Goal: Navigation & Orientation: Find specific page/section

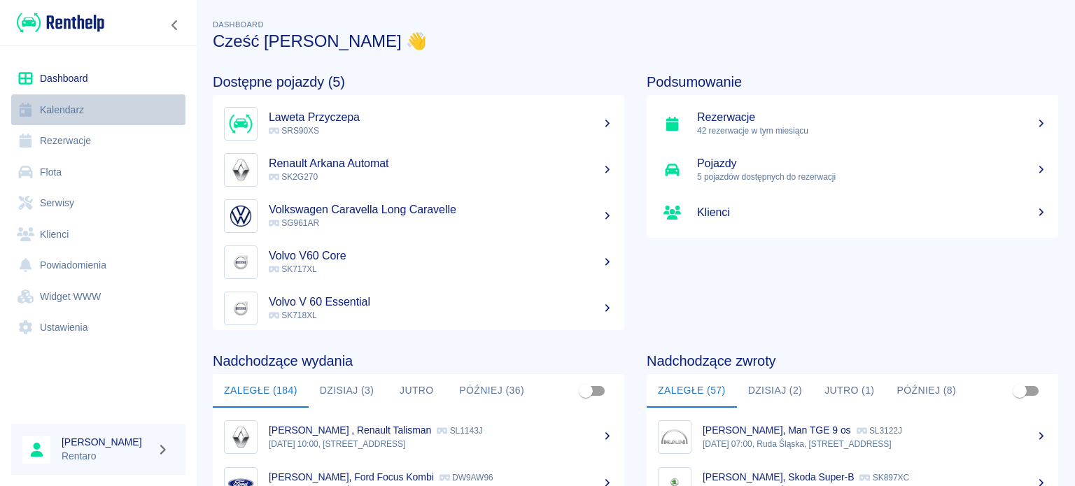
click at [90, 108] on link "Kalendarz" at bounding box center [98, 109] width 174 height 31
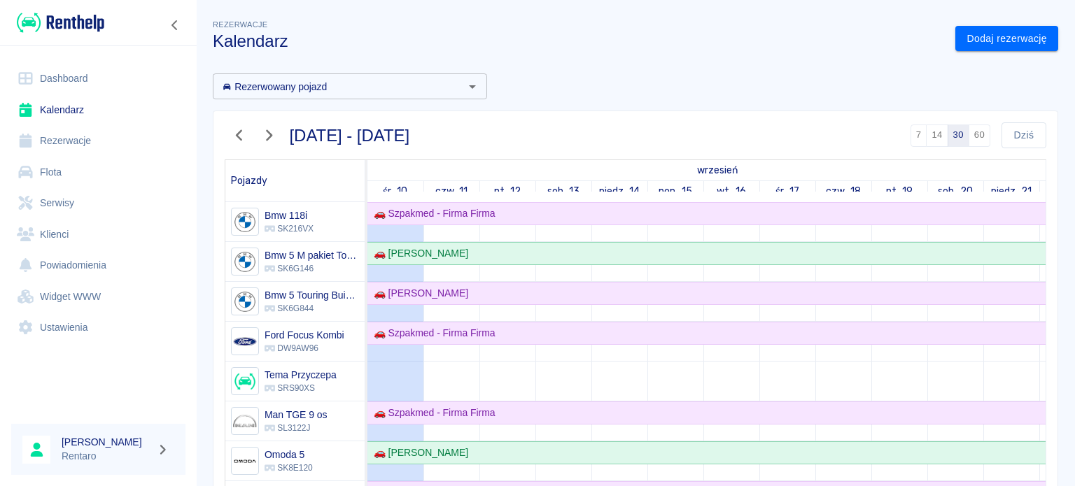
click at [67, 141] on link "Rezerwacje" at bounding box center [98, 140] width 174 height 31
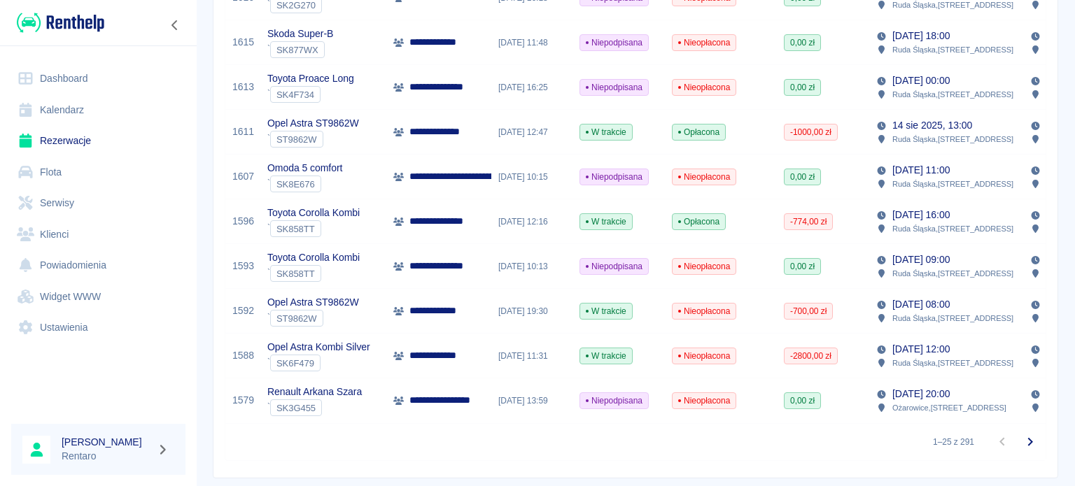
scroll to position [980, 0]
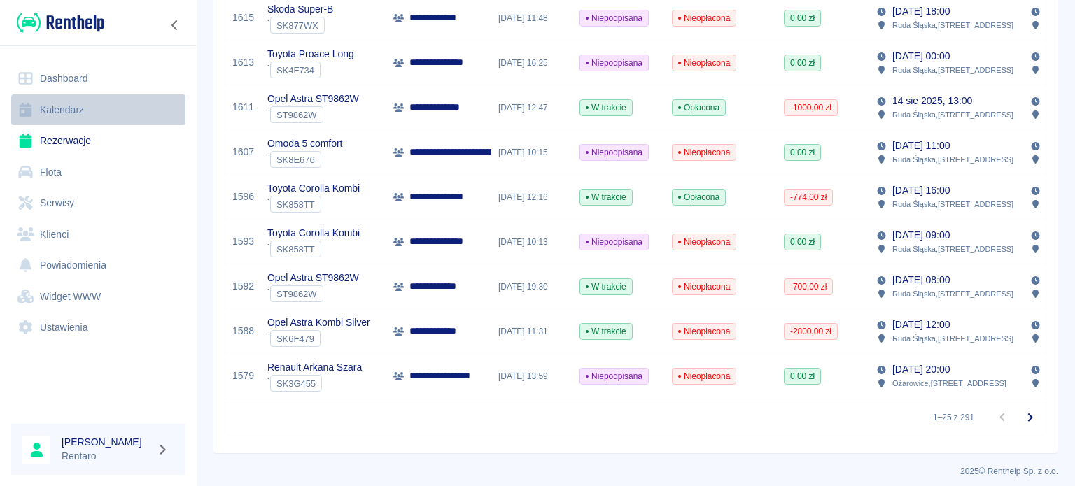
click at [54, 109] on link "Kalendarz" at bounding box center [98, 109] width 174 height 31
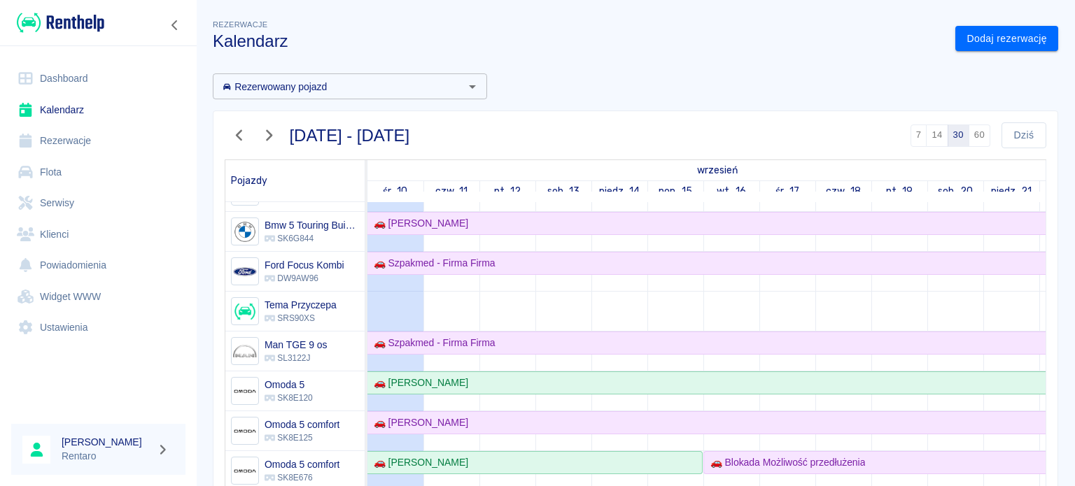
scroll to position [140, 0]
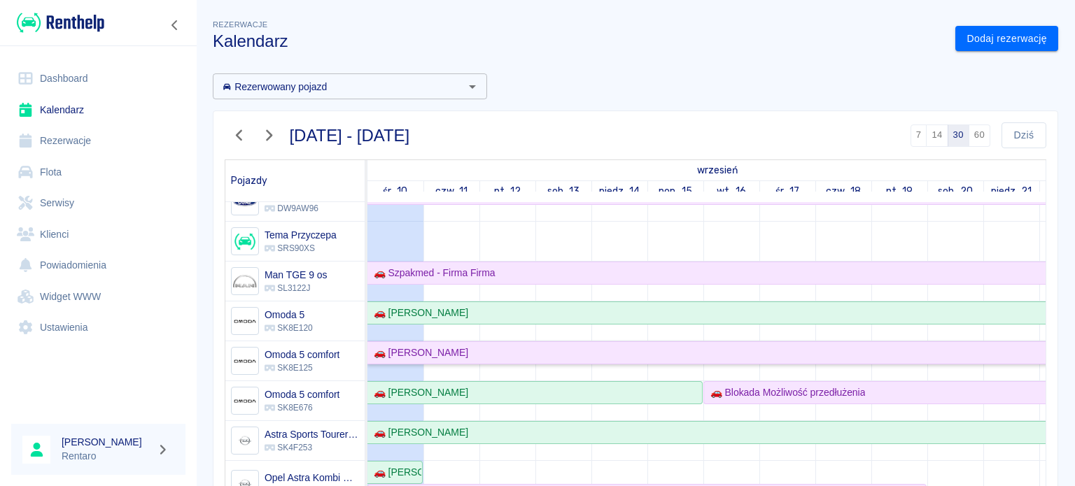
click at [445, 353] on div "🚗 [PERSON_NAME]" at bounding box center [418, 353] width 100 height 15
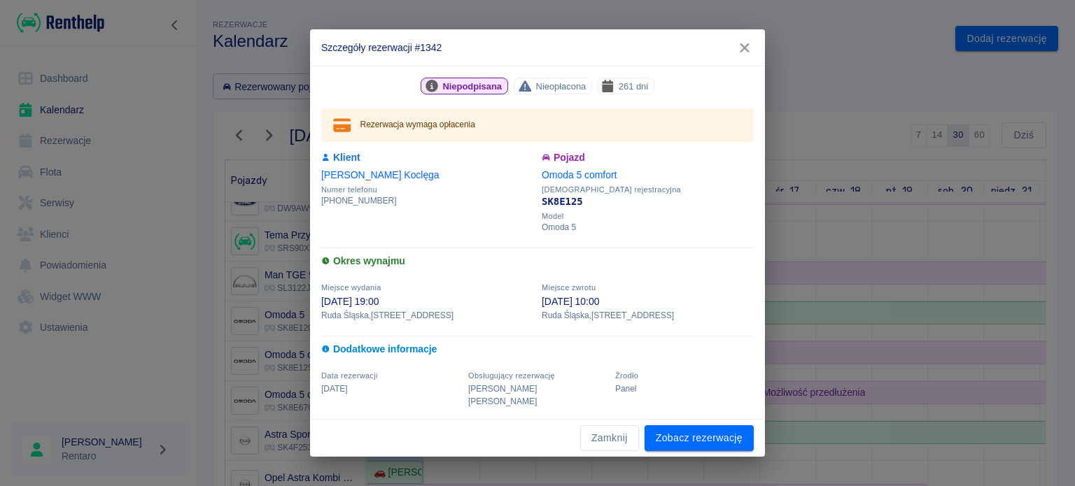
click at [742, 52] on icon "button" at bounding box center [744, 47] width 9 height 9
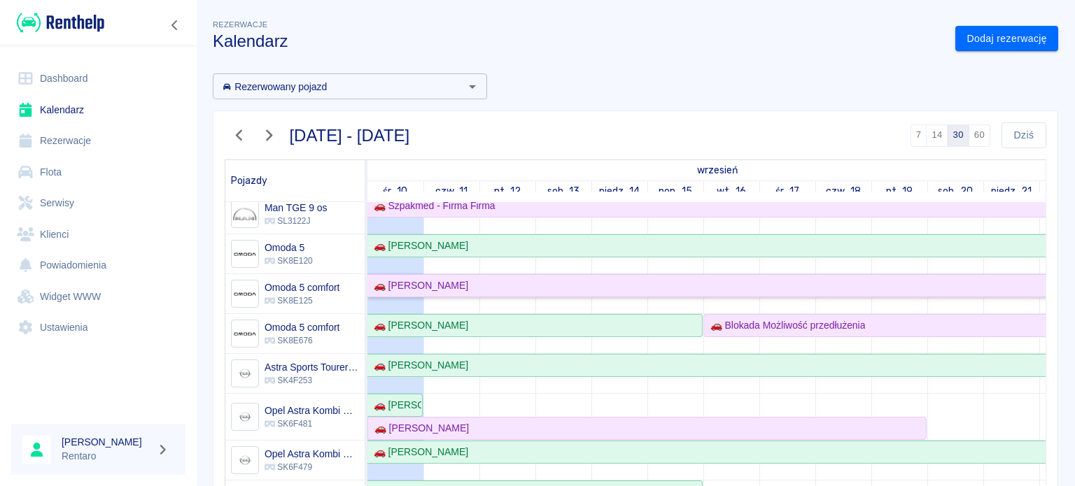
scroll to position [280, 0]
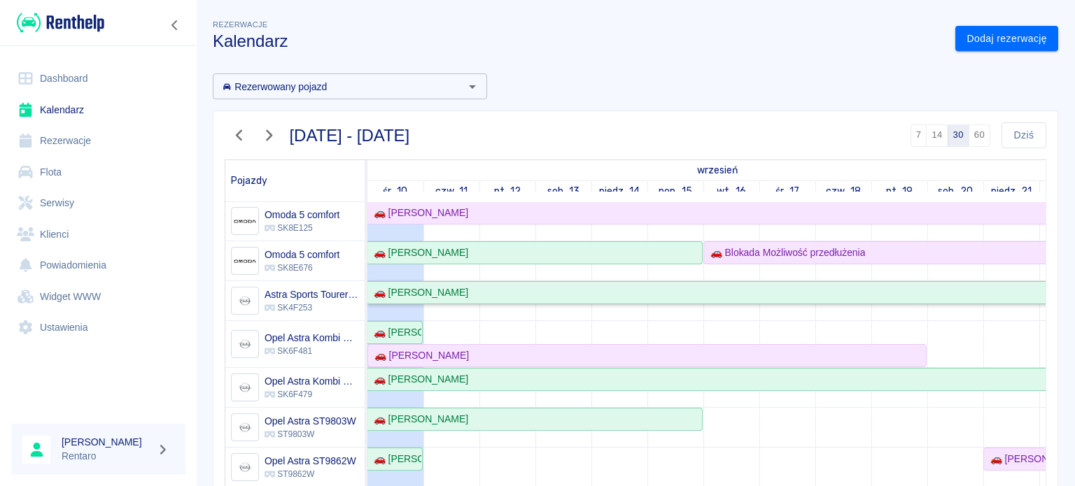
click at [423, 295] on div "🚗 [PERSON_NAME]" at bounding box center [418, 293] width 100 height 15
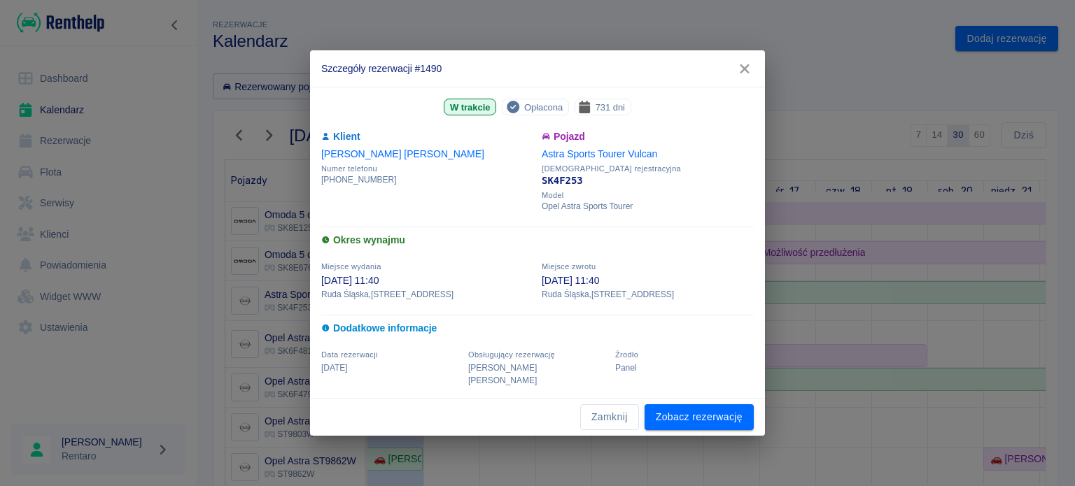
drag, startPoint x: 749, startPoint y: 76, endPoint x: 742, endPoint y: 81, distance: 8.5
click at [748, 76] on icon "button" at bounding box center [745, 69] width 18 height 15
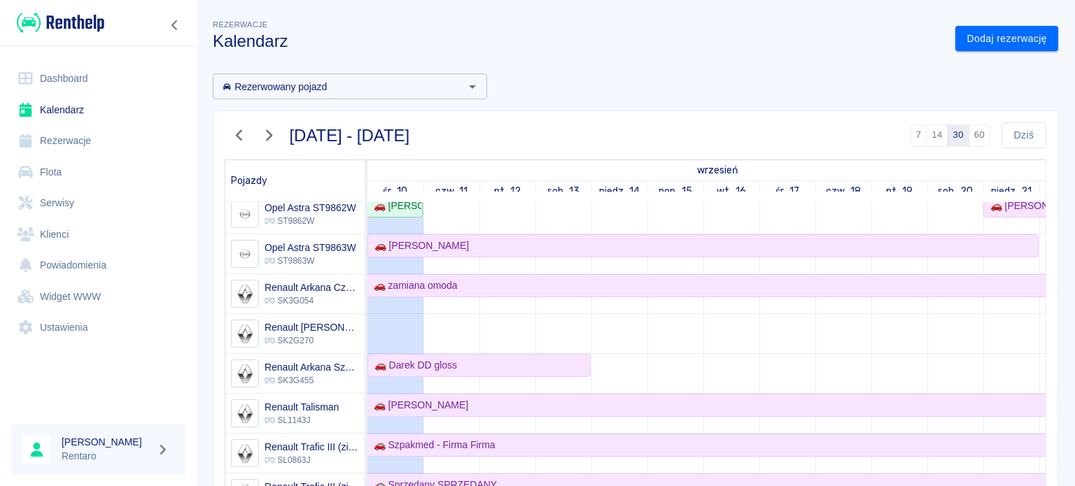
scroll to position [0, 0]
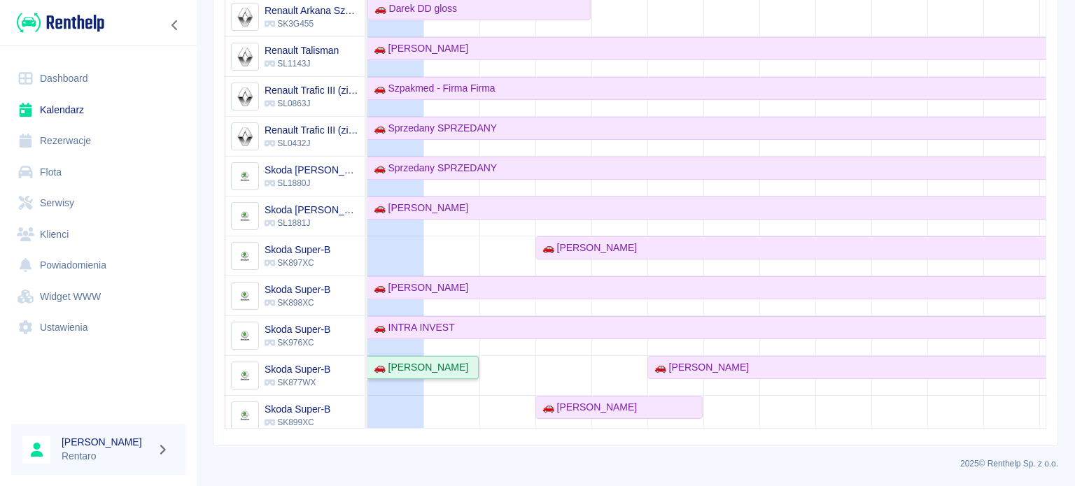
click at [392, 360] on div "🚗 [PERSON_NAME]" at bounding box center [418, 367] width 100 height 15
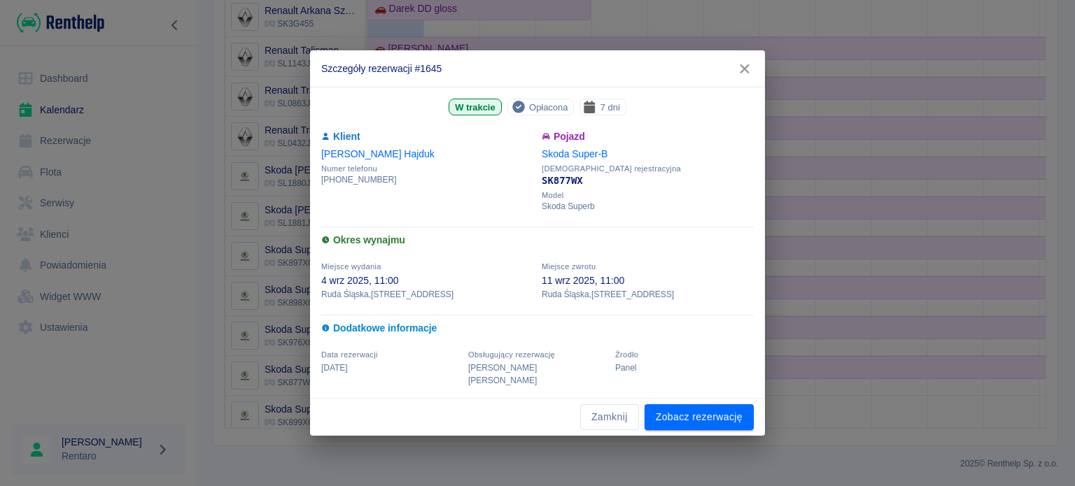
click at [743, 73] on icon "button" at bounding box center [744, 68] width 9 height 9
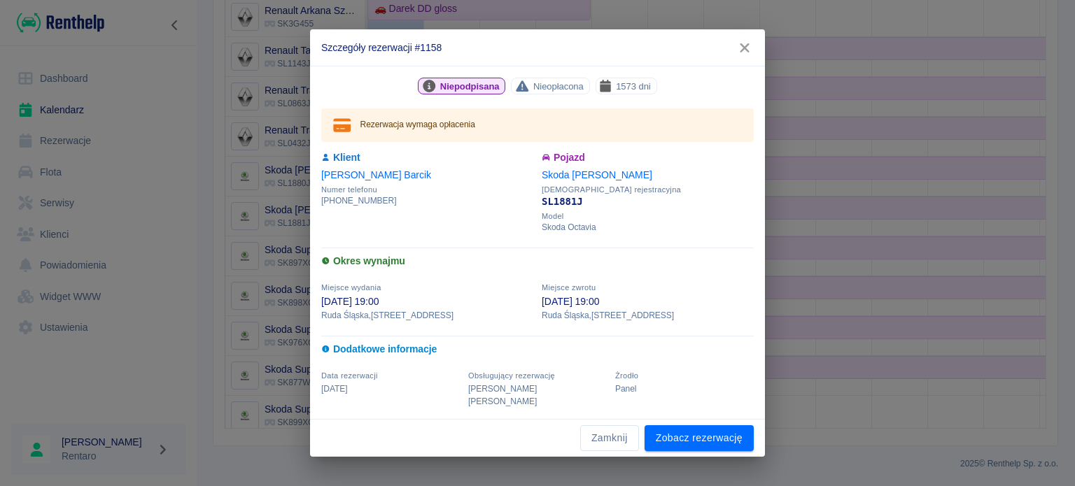
click at [750, 61] on button "button" at bounding box center [744, 48] width 29 height 26
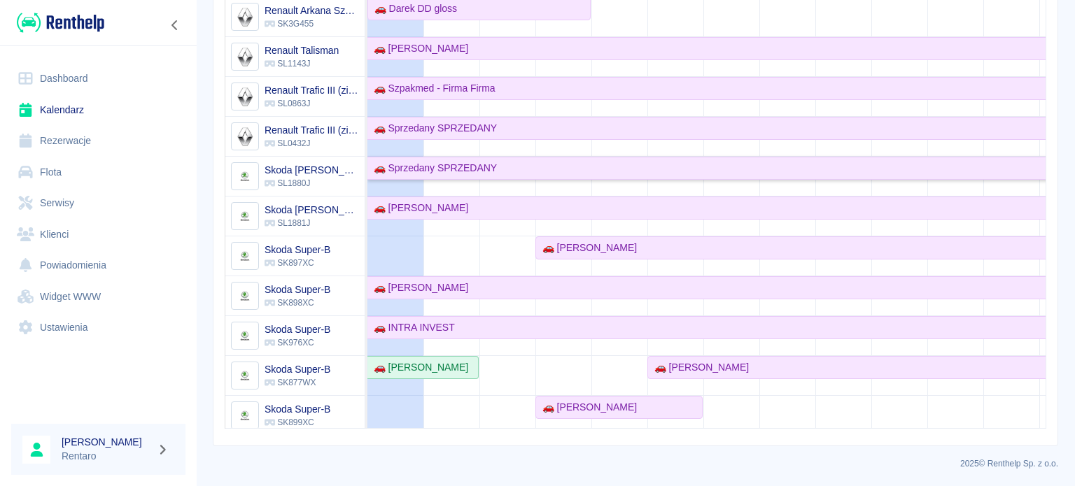
click at [434, 167] on div "🚗 Sprzedany SPRZEDANY" at bounding box center [432, 168] width 129 height 15
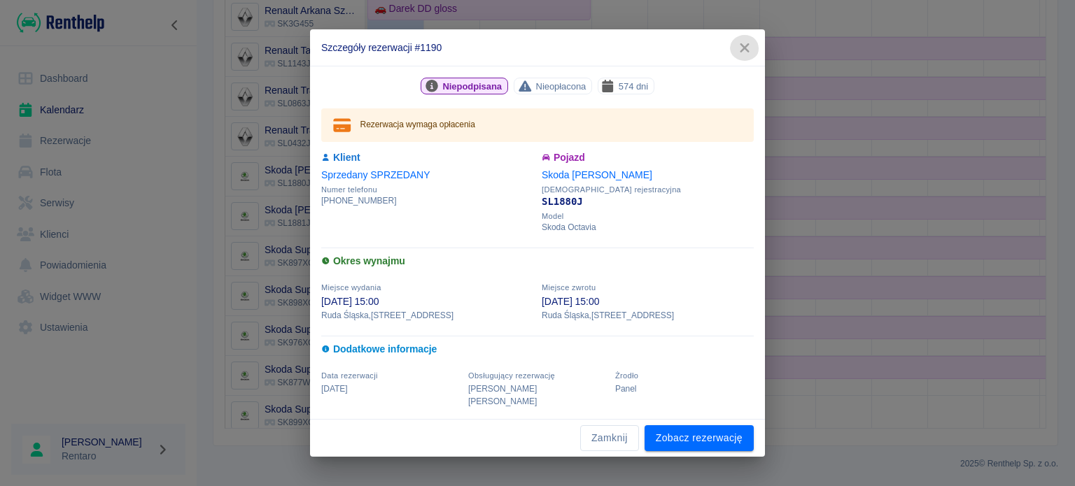
click at [742, 61] on button "button" at bounding box center [744, 48] width 29 height 26
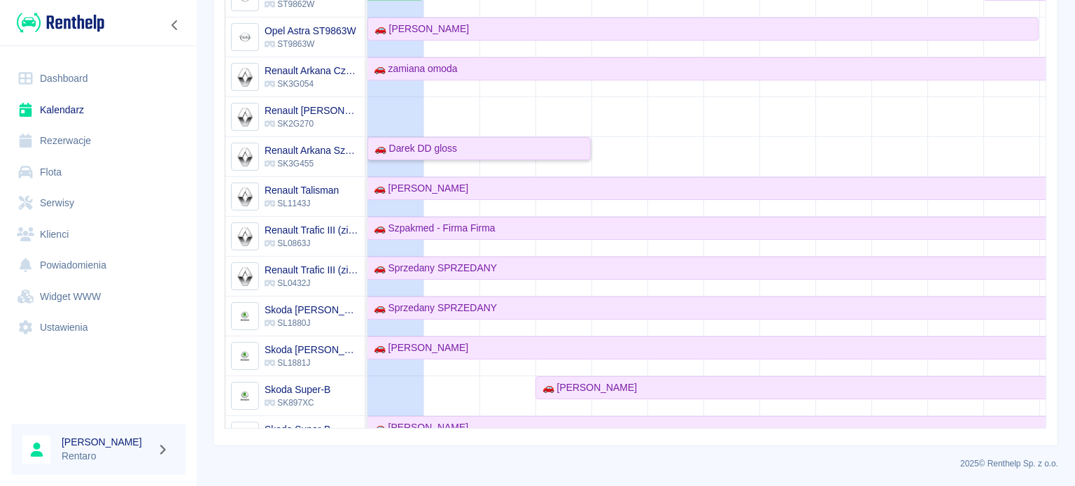
click at [409, 150] on div "🚗 Darek DD gloss" at bounding box center [413, 148] width 88 height 15
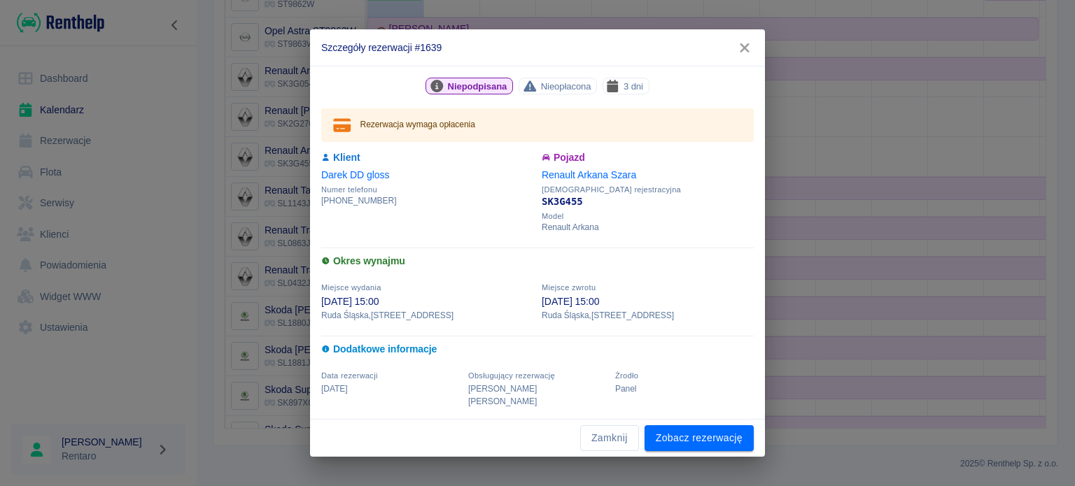
click at [743, 55] on icon "button" at bounding box center [745, 48] width 18 height 15
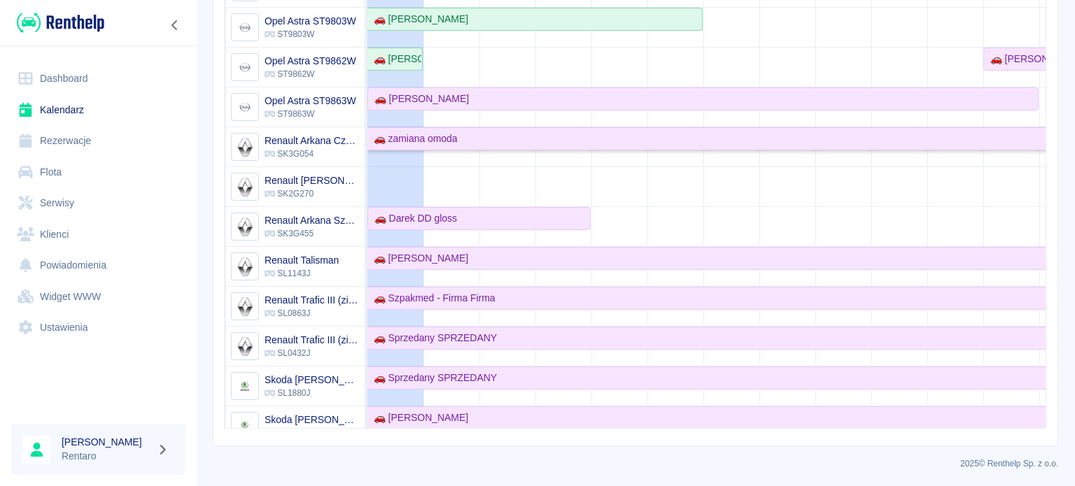
click at [424, 141] on div "🚗 zamiana omoda" at bounding box center [413, 139] width 90 height 15
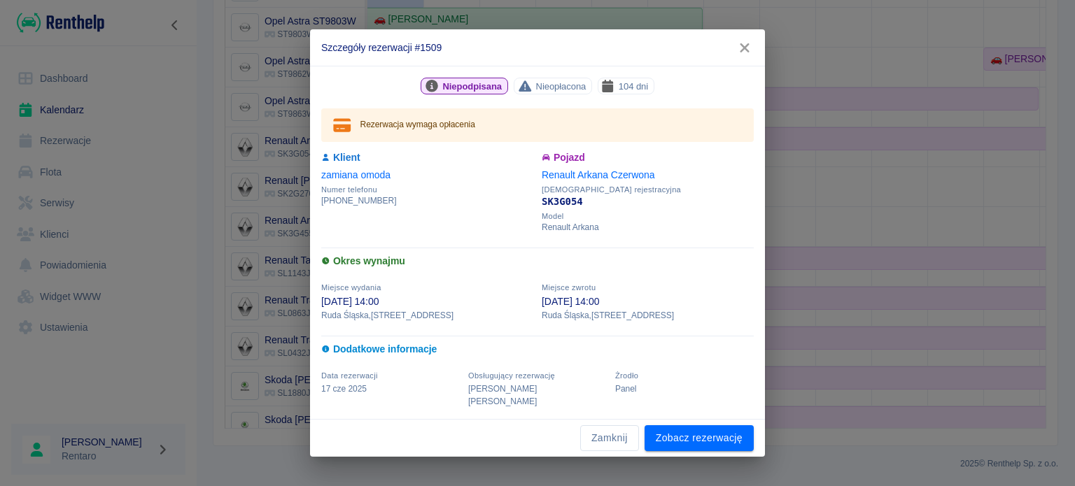
click at [741, 55] on icon "button" at bounding box center [745, 48] width 18 height 15
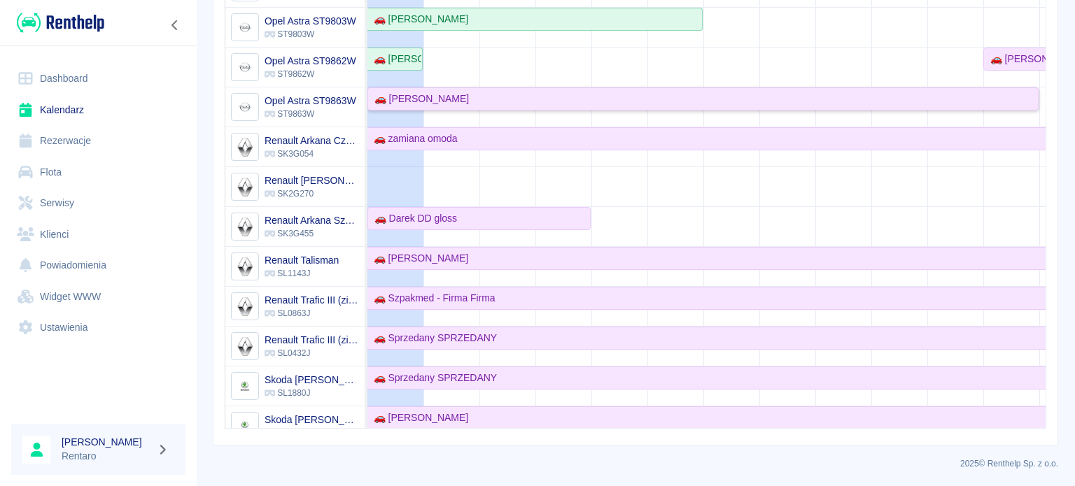
click at [396, 95] on div "🚗 [PERSON_NAME]" at bounding box center [419, 99] width 100 height 15
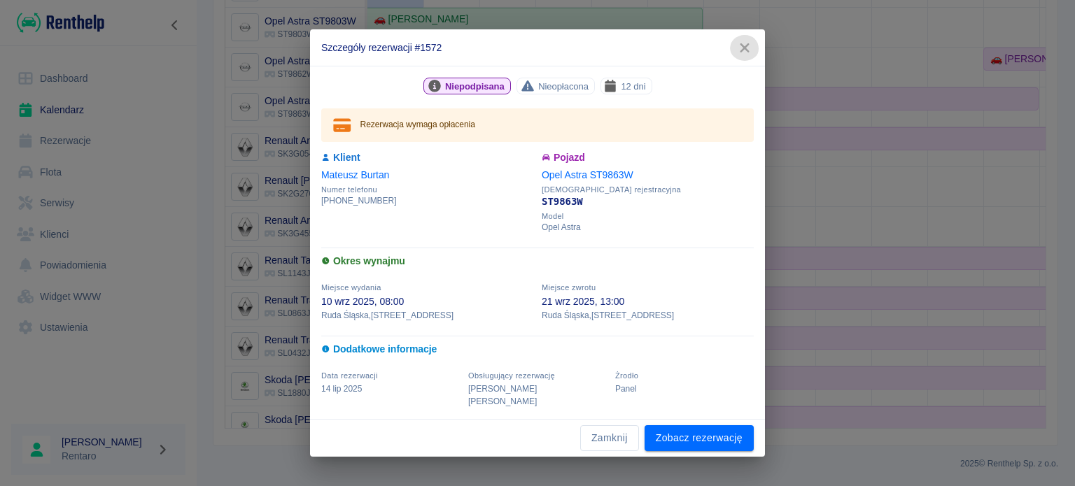
click at [750, 47] on icon "button" at bounding box center [745, 48] width 18 height 15
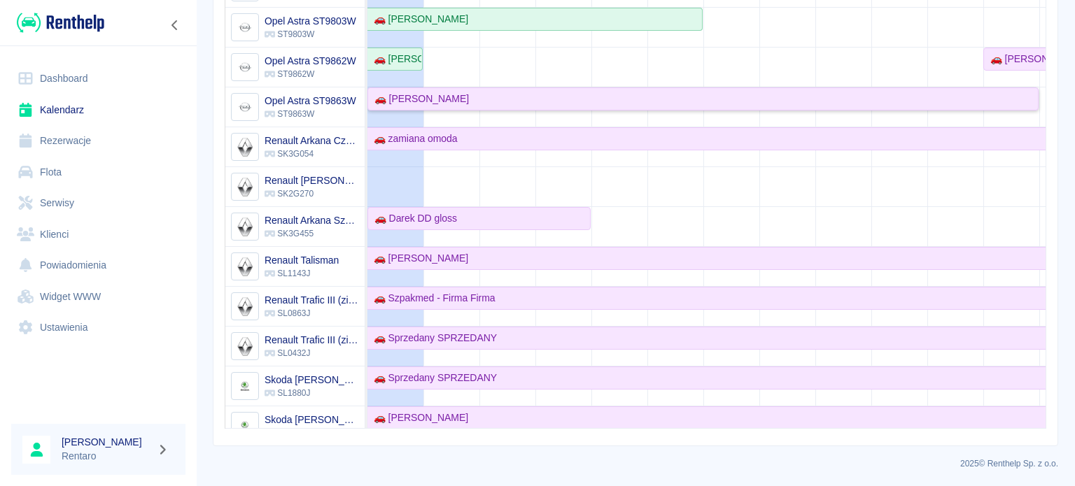
click at [441, 100] on div "🚗 [PERSON_NAME]" at bounding box center [419, 99] width 100 height 15
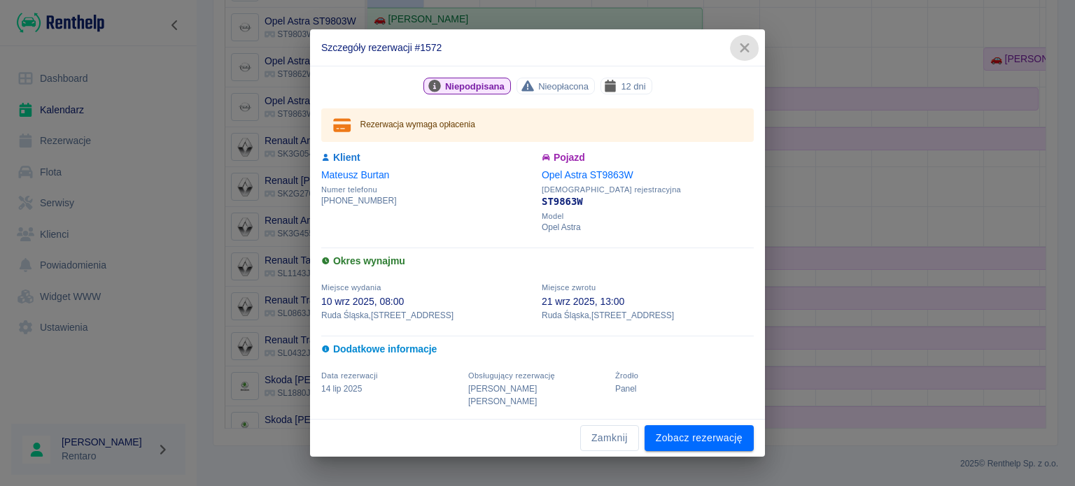
click at [736, 55] on icon "button" at bounding box center [745, 48] width 18 height 15
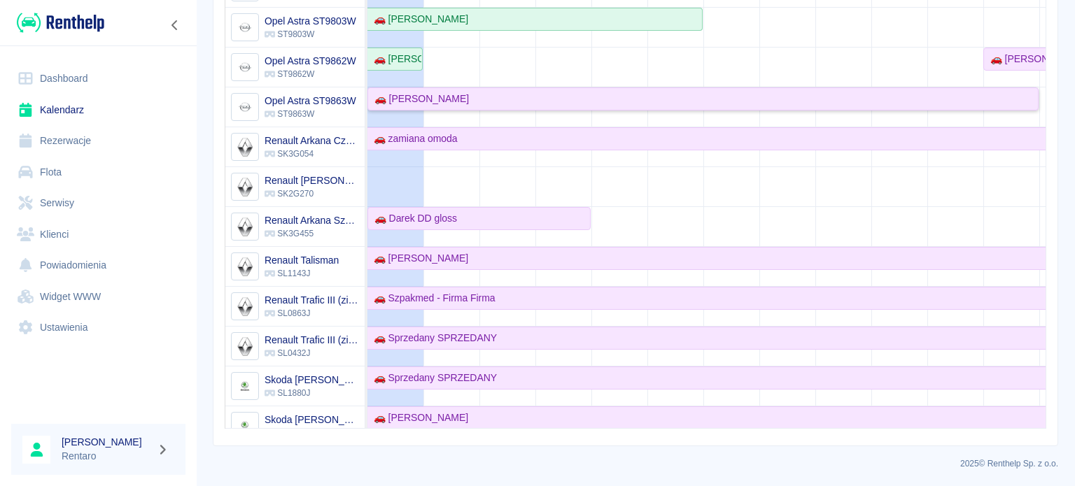
click at [453, 98] on div "🚗 [PERSON_NAME]" at bounding box center [419, 99] width 100 height 15
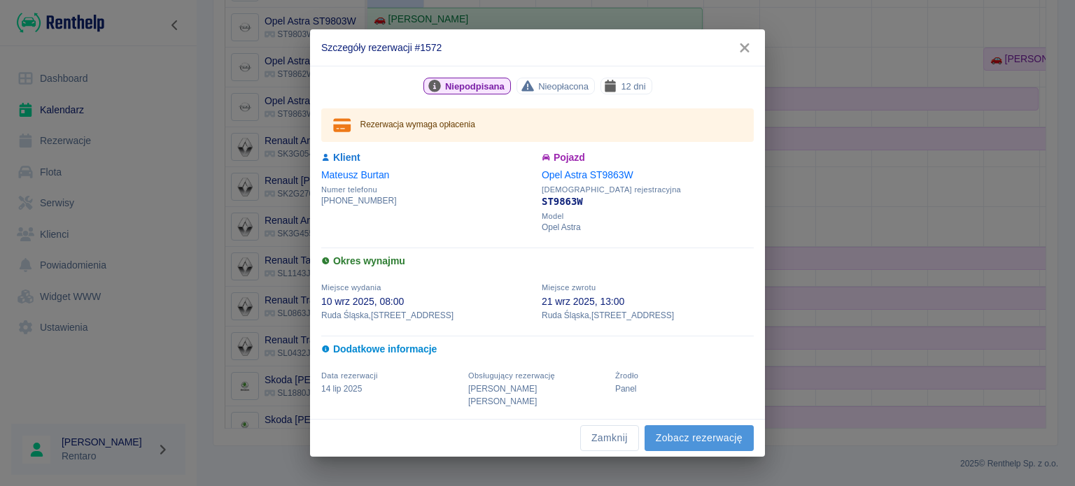
click at [681, 434] on link "Zobacz rezerwację" at bounding box center [699, 439] width 109 height 26
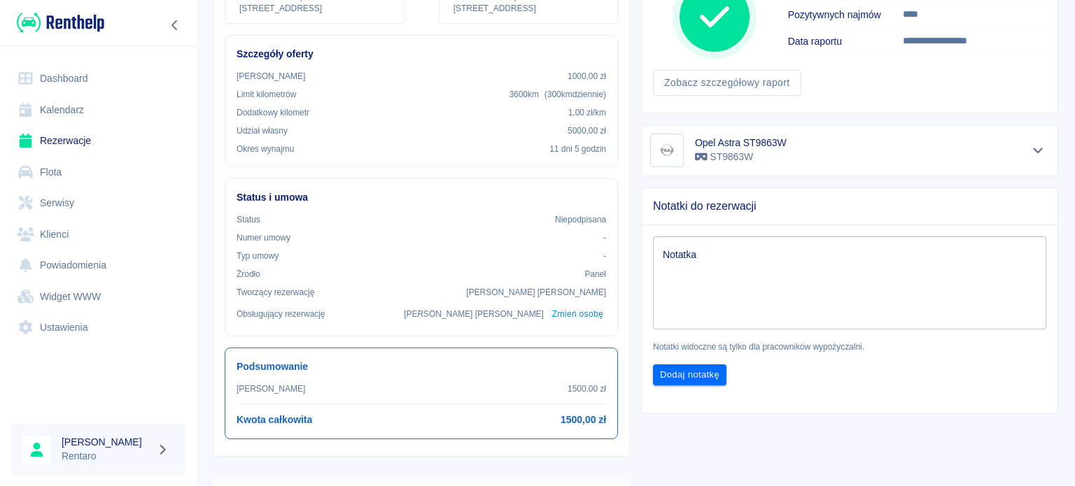
scroll to position [280, 0]
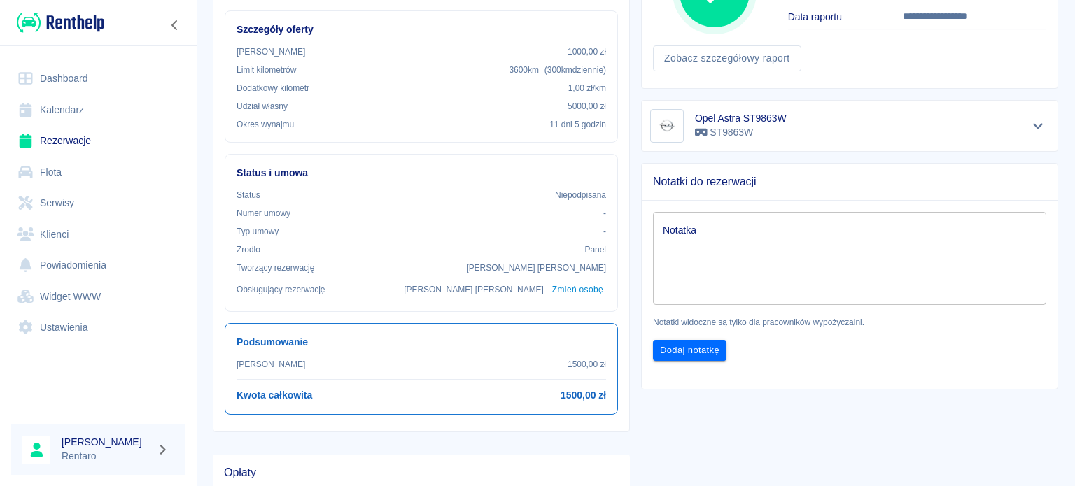
click at [62, 132] on link "Rezerwacje" at bounding box center [98, 140] width 174 height 31
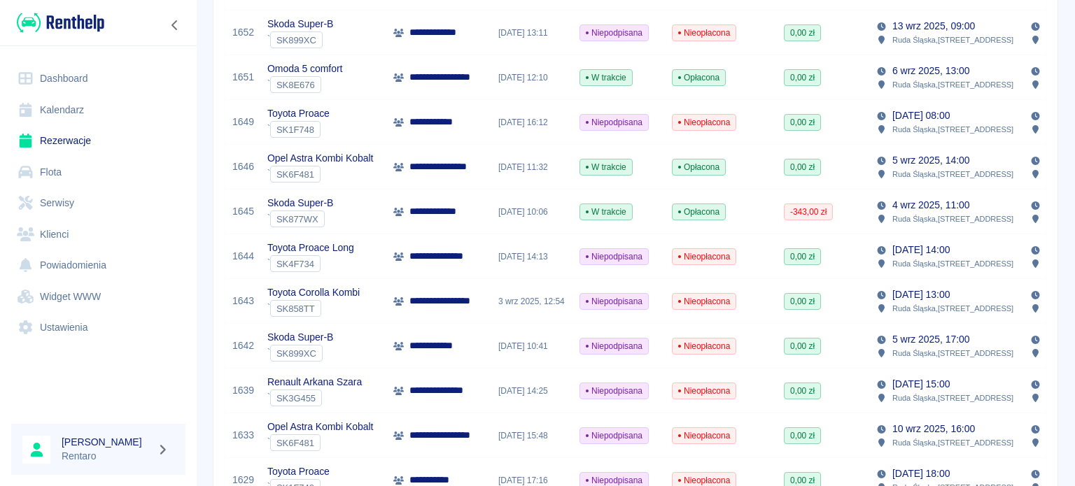
scroll to position [280, 0]
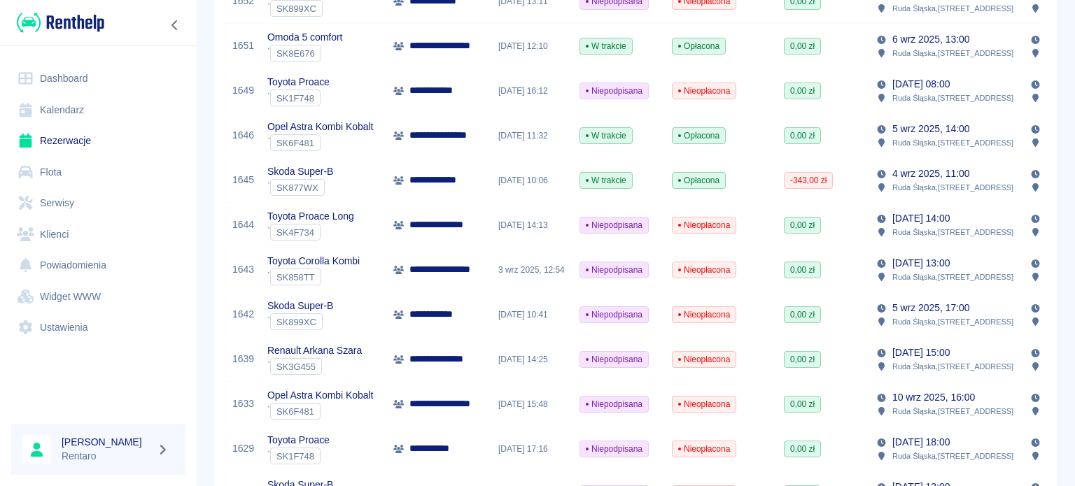
click at [36, 104] on link "Kalendarz" at bounding box center [98, 109] width 174 height 31
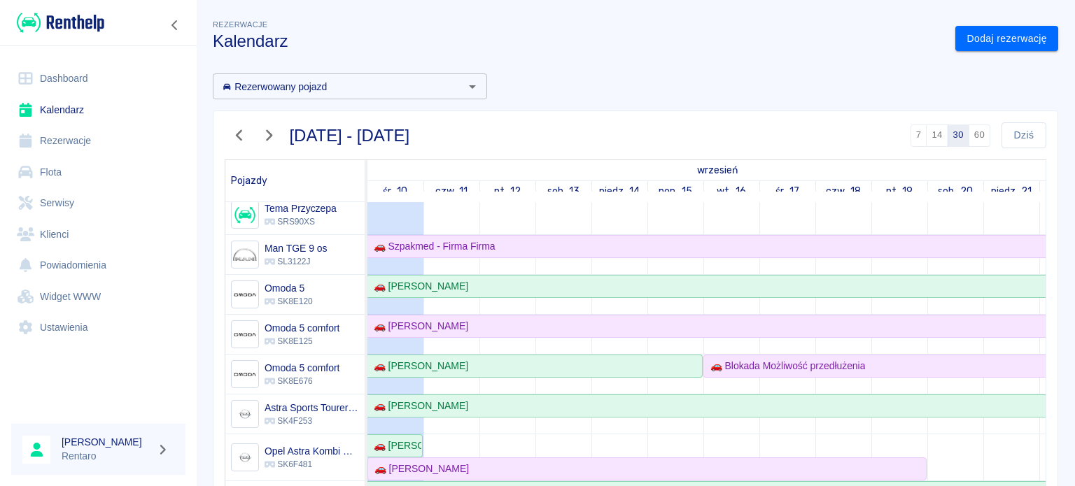
scroll to position [210, 0]
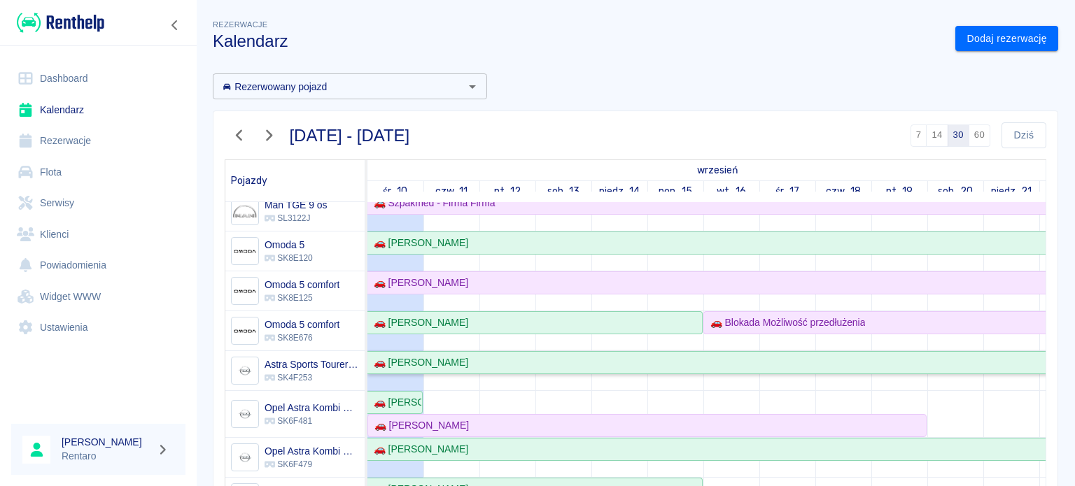
click at [424, 366] on div "🚗 [PERSON_NAME]" at bounding box center [418, 363] width 100 height 15
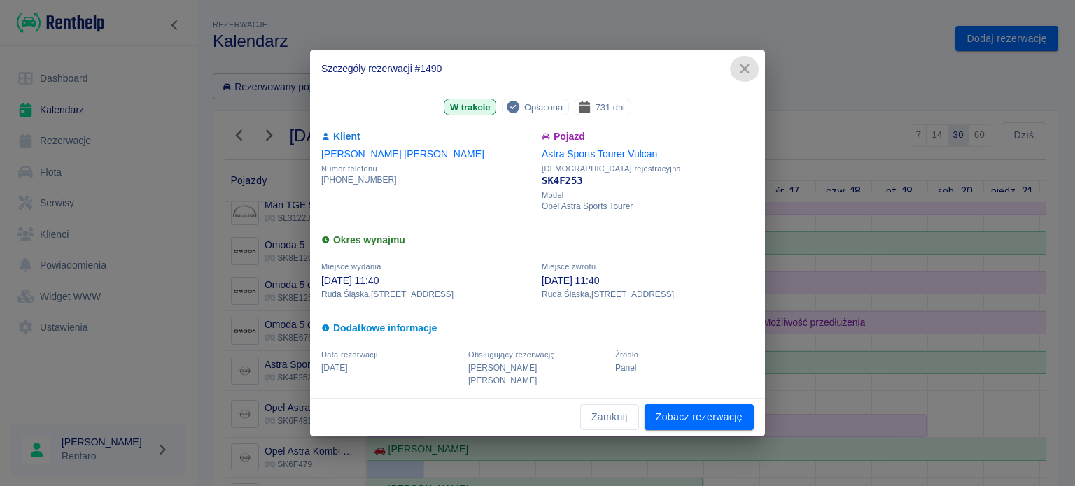
click at [746, 76] on icon "button" at bounding box center [745, 69] width 18 height 15
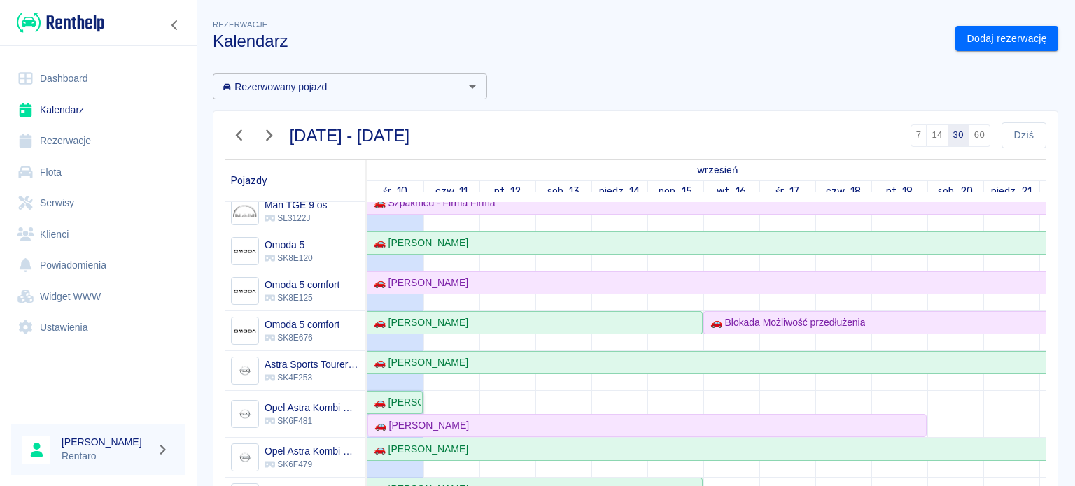
click at [407, 404] on div "🚗 [PERSON_NAME]" at bounding box center [394, 402] width 53 height 15
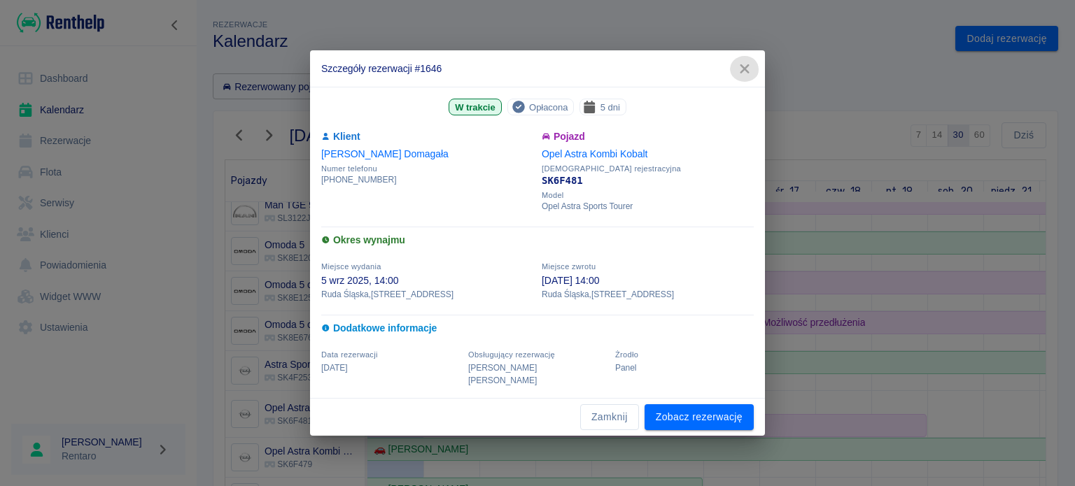
click at [745, 82] on button "button" at bounding box center [744, 69] width 29 height 26
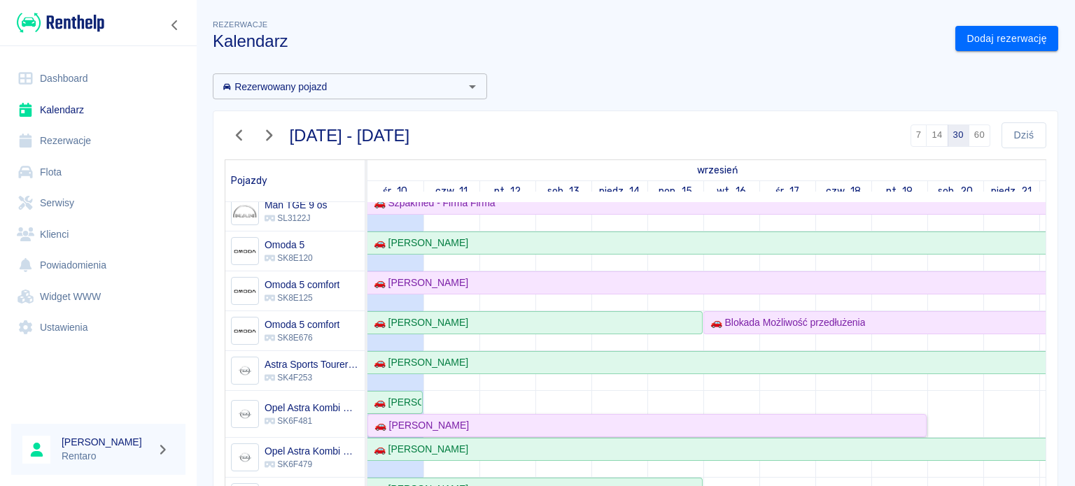
click at [423, 430] on div "🚗 [PERSON_NAME]" at bounding box center [419, 426] width 100 height 15
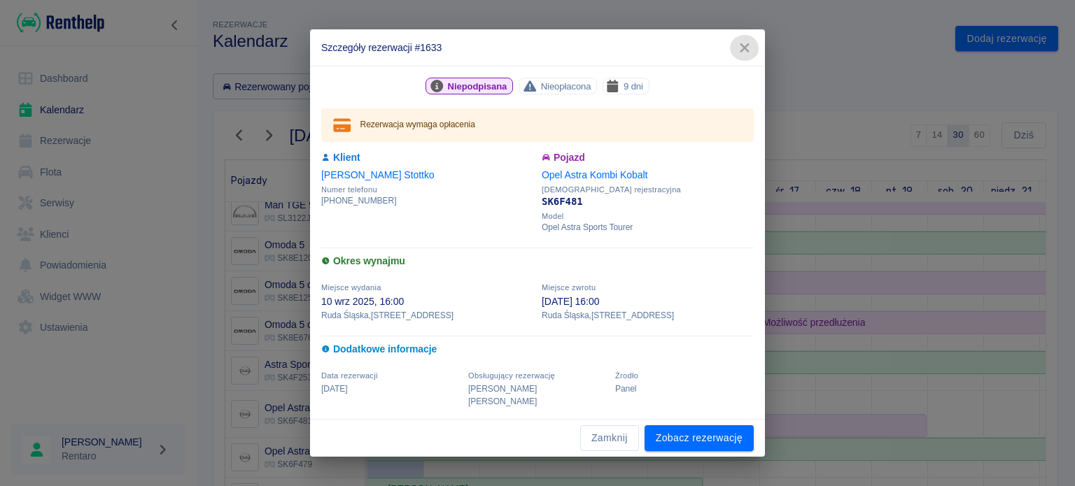
click at [739, 55] on icon "button" at bounding box center [745, 48] width 18 height 15
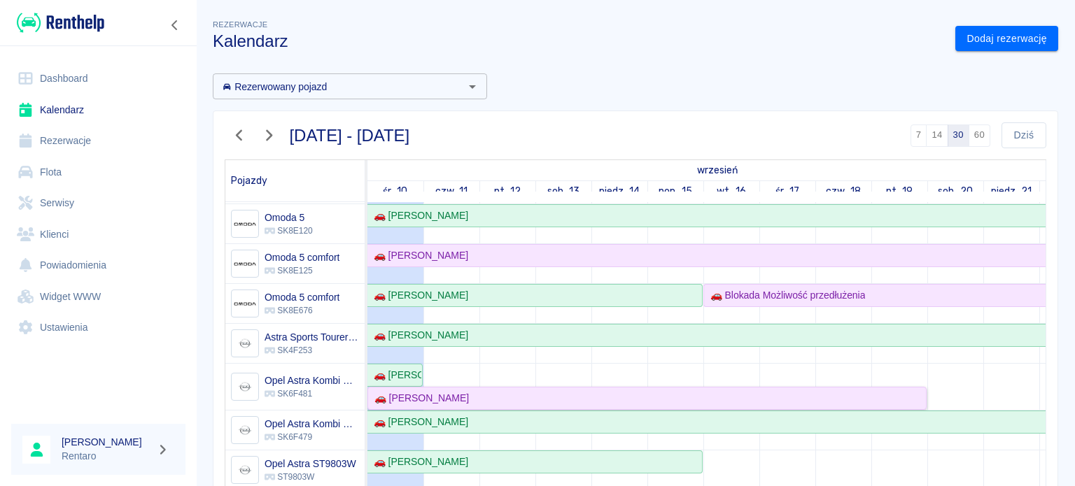
scroll to position [280, 0]
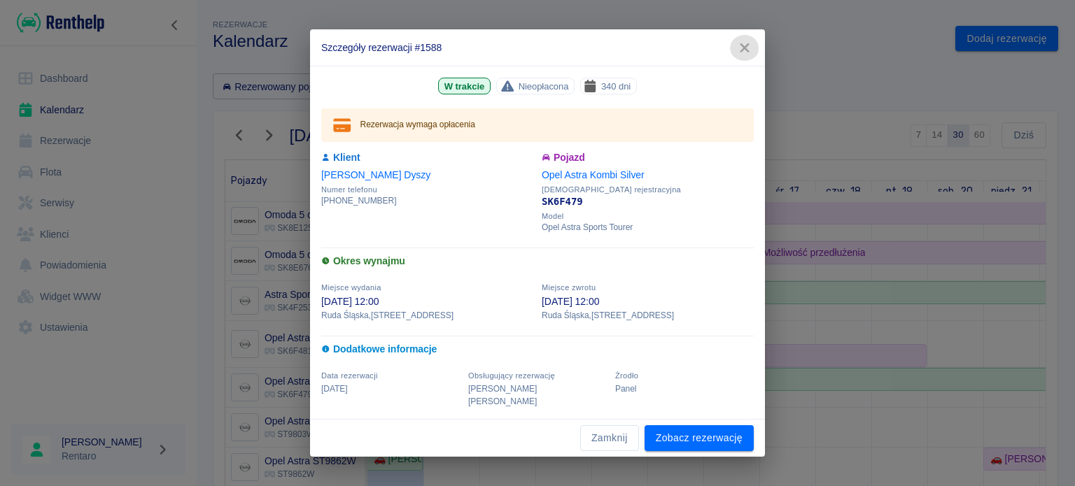
click at [752, 61] on button "button" at bounding box center [744, 48] width 29 height 26
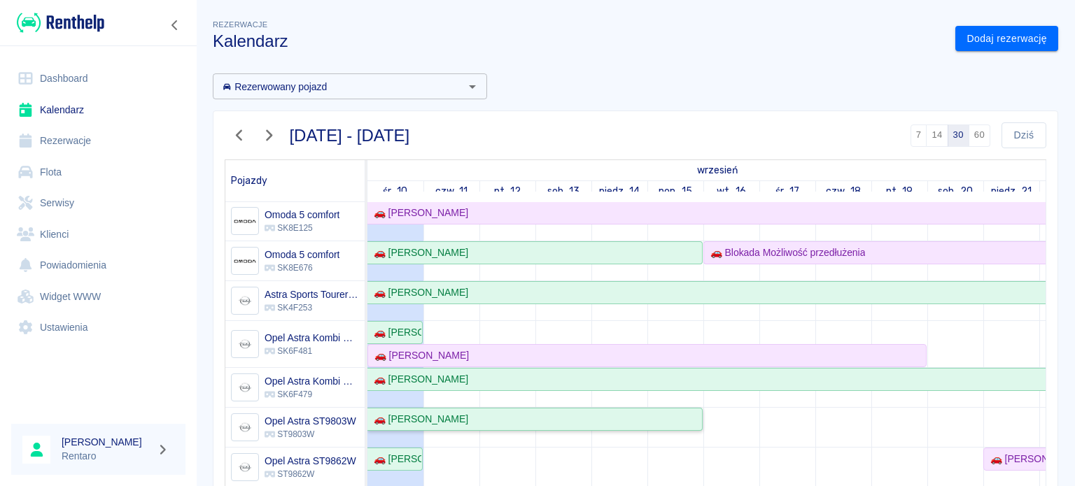
click at [379, 423] on div "🚗 [PERSON_NAME]" at bounding box center [418, 419] width 100 height 15
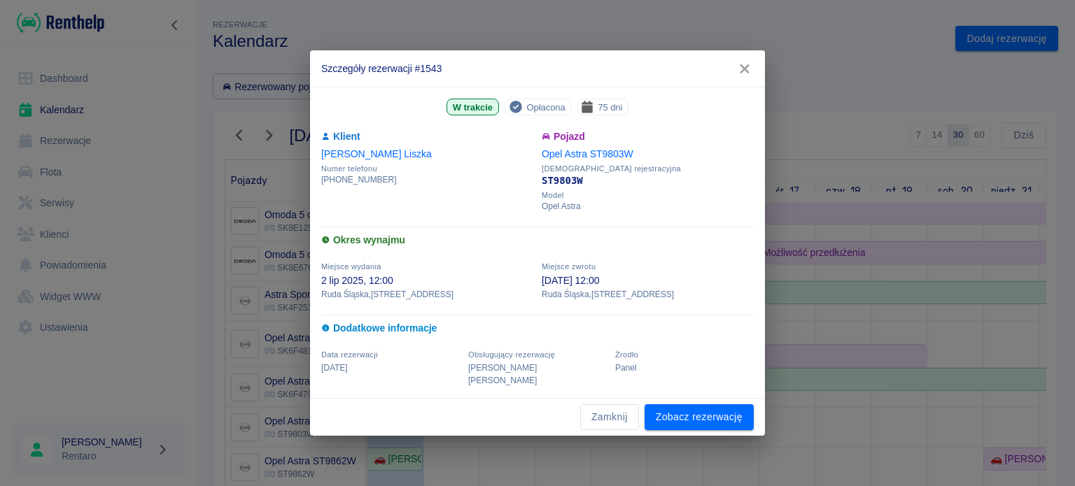
click at [748, 76] on icon "button" at bounding box center [745, 69] width 18 height 15
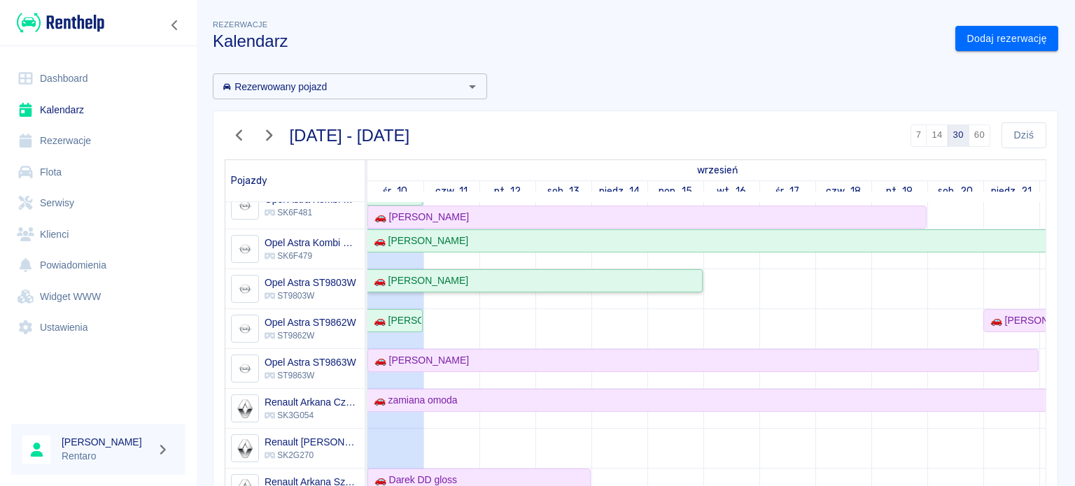
scroll to position [420, 0]
click at [416, 316] on div "🚗 [PERSON_NAME]" at bounding box center [394, 319] width 53 height 15
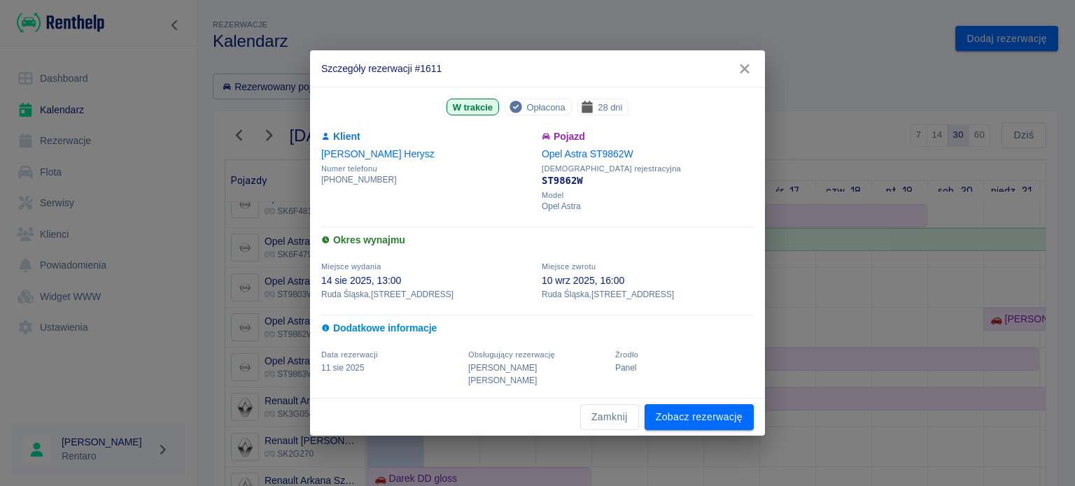
click at [741, 76] on icon "button" at bounding box center [745, 69] width 18 height 15
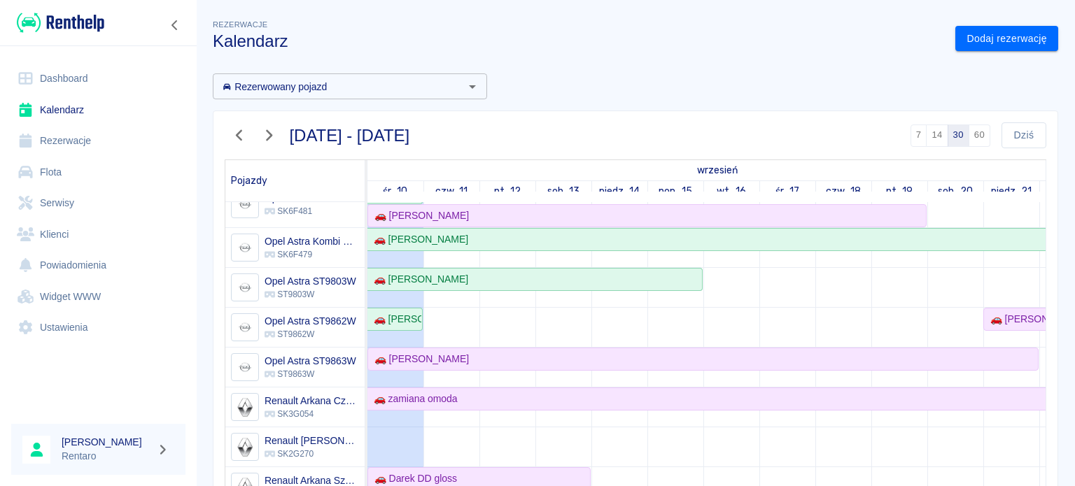
click at [423, 318] on div "🚗 [PERSON_NAME]" at bounding box center [395, 319] width 56 height 23
click at [422, 316] on link "🚗 [PERSON_NAME]" at bounding box center [394, 319] width 55 height 23
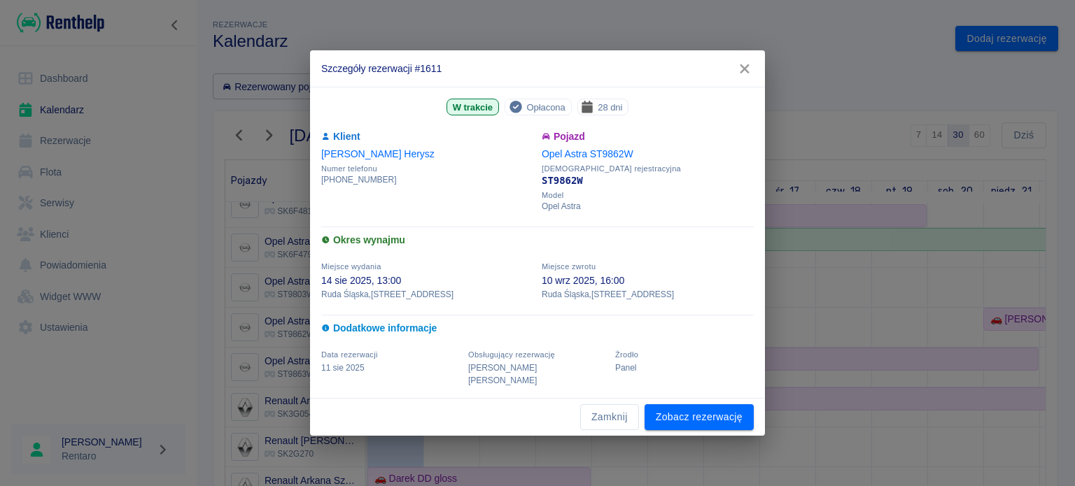
click at [742, 73] on icon "button" at bounding box center [744, 68] width 9 height 9
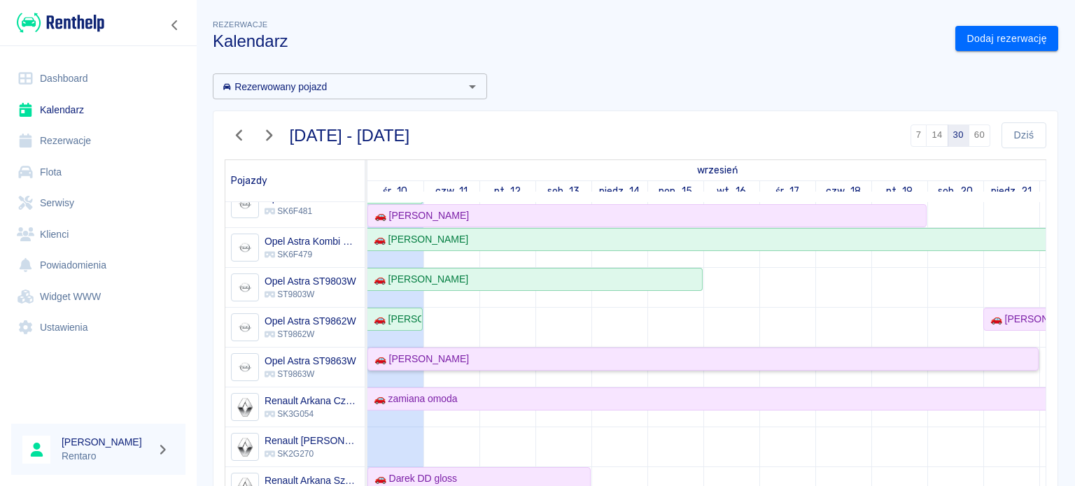
click at [464, 356] on div "🚗 [PERSON_NAME]" at bounding box center [703, 359] width 668 height 15
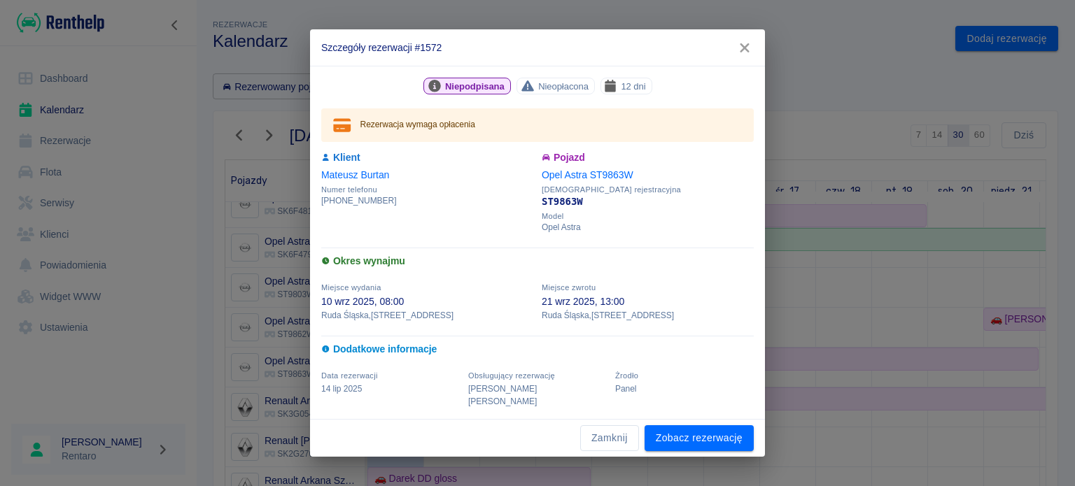
click at [739, 55] on icon "button" at bounding box center [745, 48] width 18 height 15
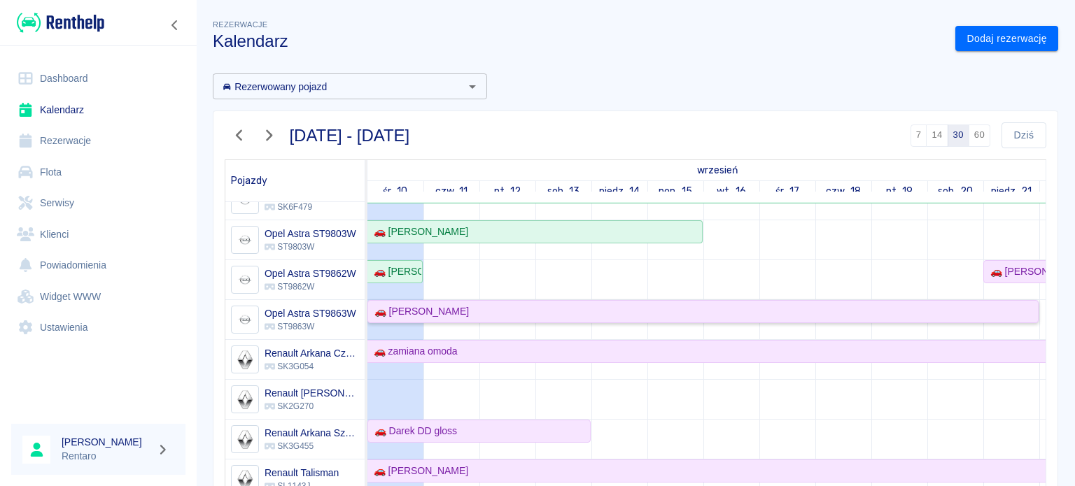
scroll to position [490, 0]
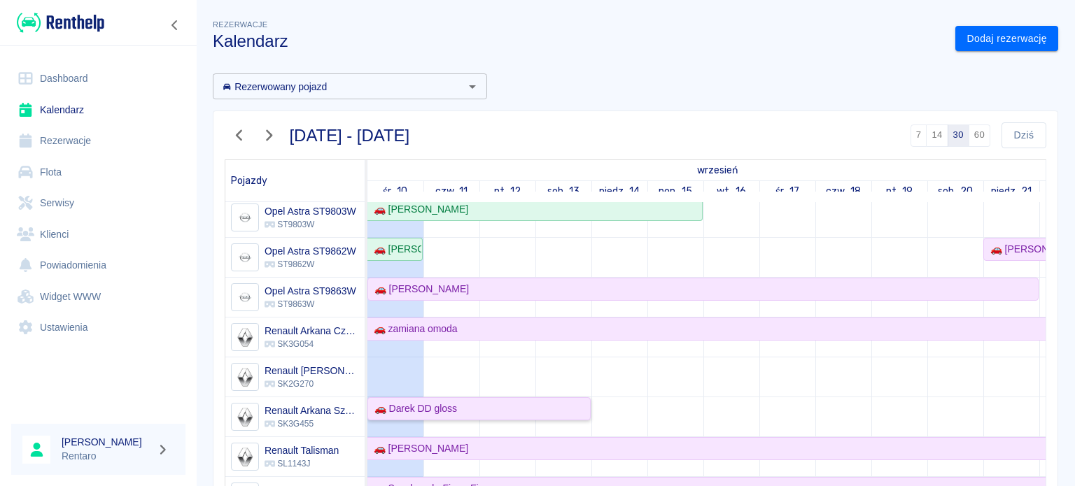
click at [509, 411] on div "🚗 Darek DD gloss" at bounding box center [479, 409] width 220 height 15
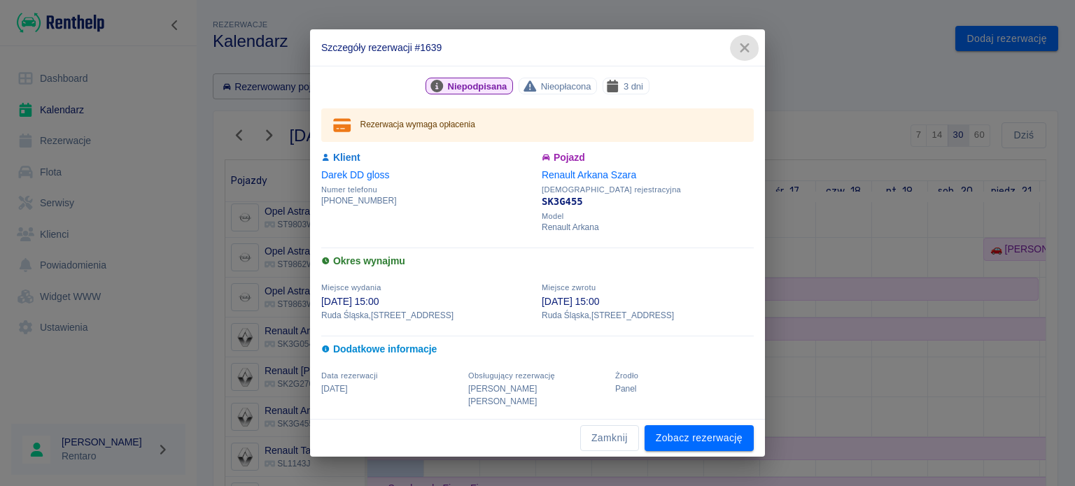
click at [741, 55] on icon "button" at bounding box center [745, 48] width 18 height 15
